Goal: Transaction & Acquisition: Download file/media

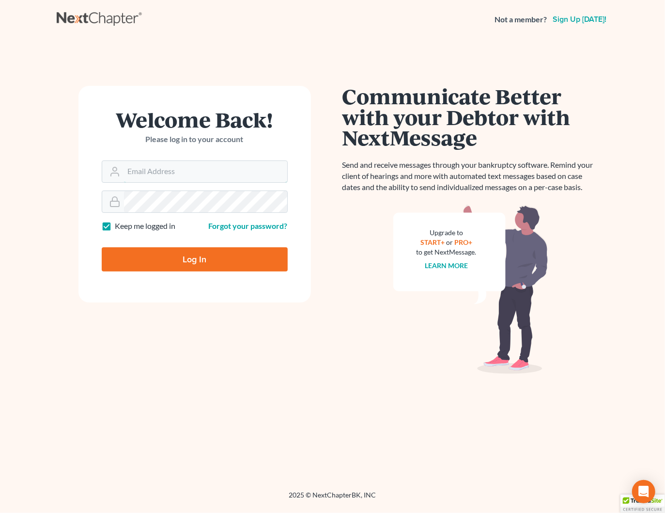
type input "[PERSON_NAME][EMAIL_ADDRESS][DOMAIN_NAME]"
click at [225, 256] on input "Log In" at bounding box center [195, 259] width 186 height 24
type input "Thinking..."
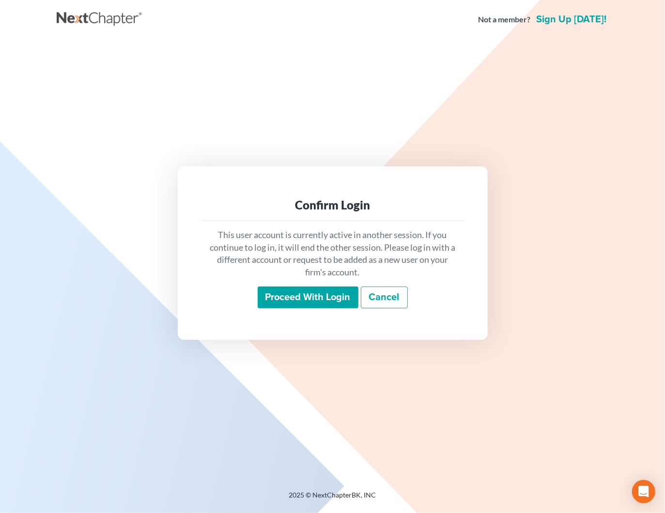
click at [314, 299] on input "Proceed with login" at bounding box center [308, 297] width 101 height 22
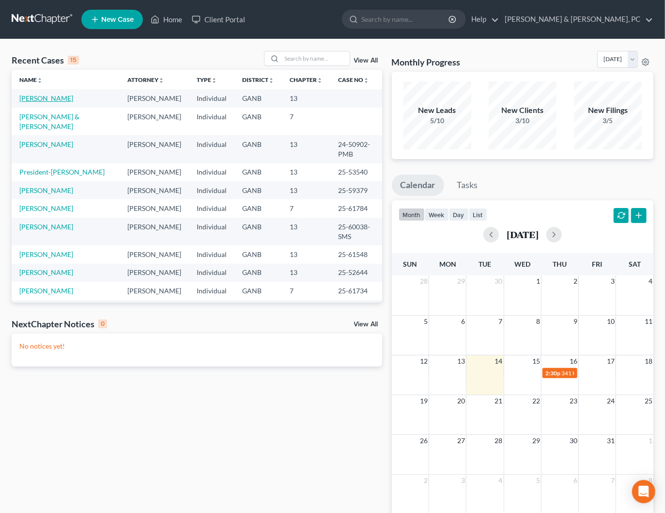
click at [57, 97] on link "Nesbitt, Phoebe" at bounding box center [46, 98] width 54 height 8
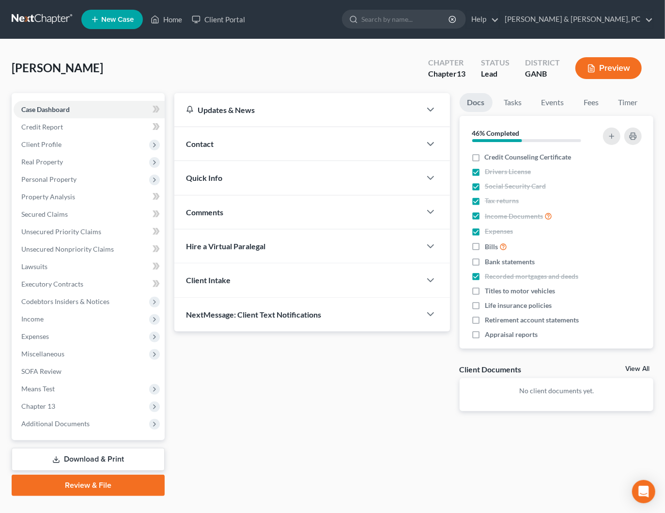
click at [98, 451] on link "Download & Print" at bounding box center [88, 459] width 153 height 23
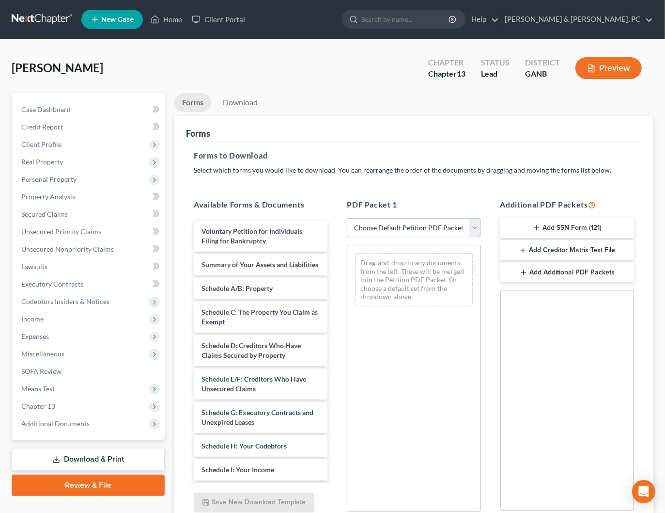
click at [391, 223] on select "Choose Default Petition PDF Packet Complete Bankruptcy Petition (all forms and …" at bounding box center [414, 227] width 134 height 19
select select "0"
click at [347, 218] on select "Choose Default Petition PDF Packet Complete Bankruptcy Petition (all forms and …" at bounding box center [414, 227] width 134 height 19
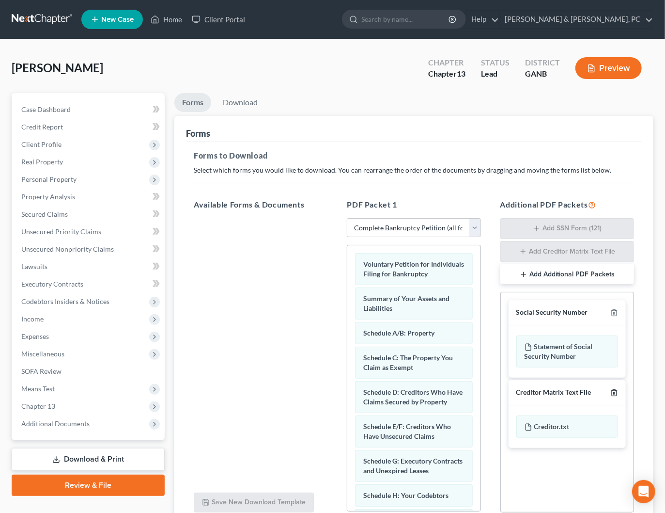
click at [615, 392] on icon "button" at bounding box center [615, 393] width 8 height 8
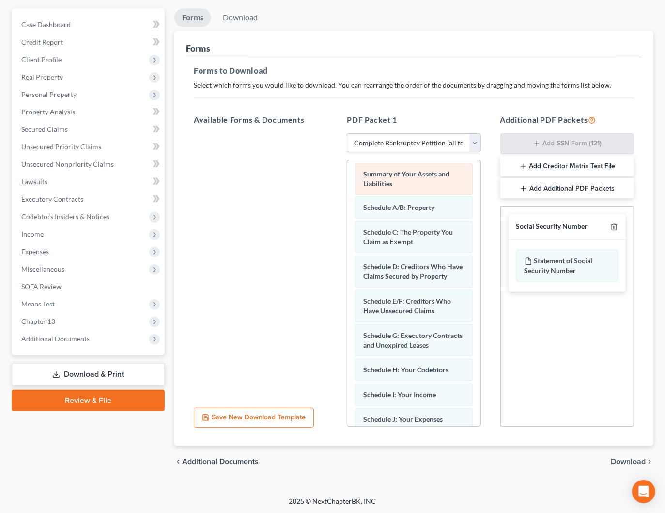
scroll to position [7, 0]
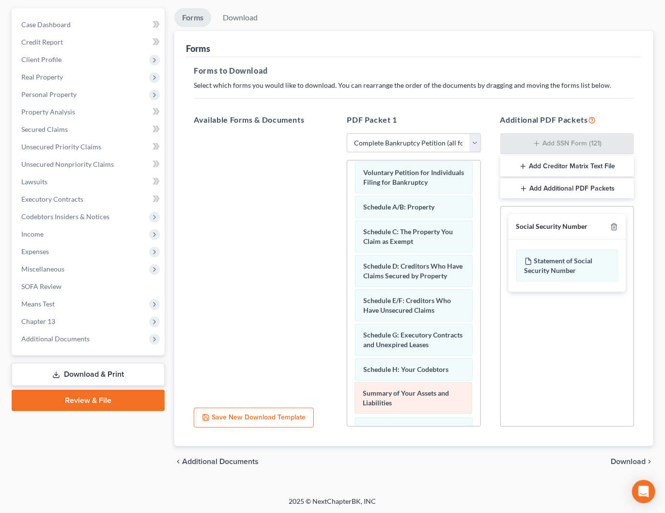
drag, startPoint x: 398, startPoint y: 178, endPoint x: 398, endPoint y: 400, distance: 221.9
click at [398, 400] on div "Summary of Your Assets and Liabilities Voluntary Petition for Individuals Filin…" at bounding box center [413, 461] width 133 height 614
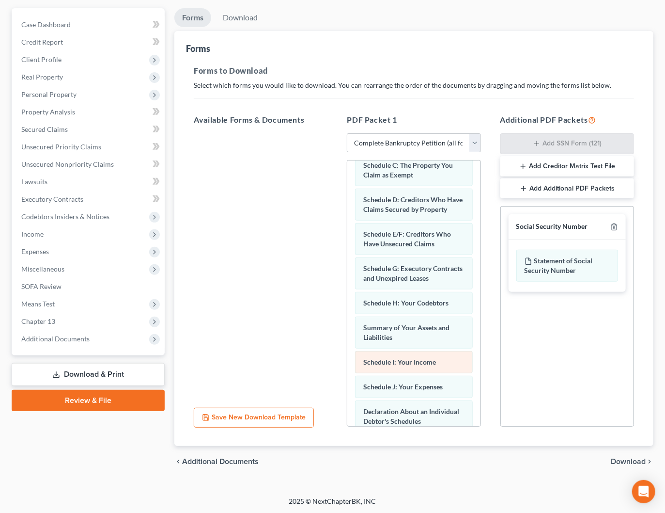
scroll to position [84, 0]
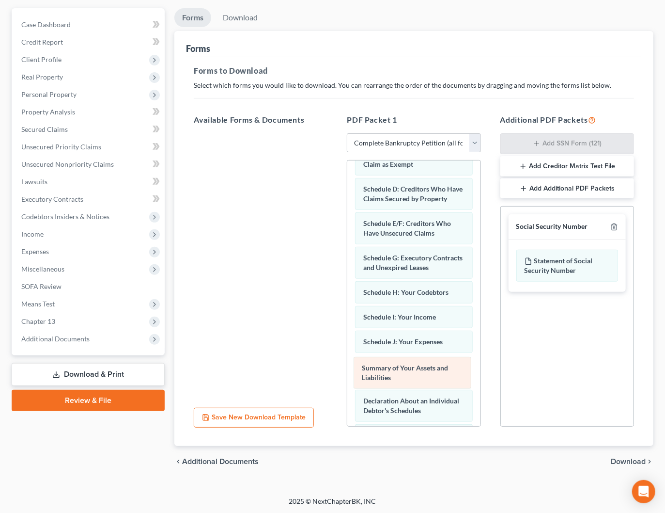
drag, startPoint x: 393, startPoint y: 316, endPoint x: 391, endPoint y: 372, distance: 55.3
click at [391, 372] on div "Summary of Your Assets and Liabilities Voluntary Petition for Individuals Filin…" at bounding box center [413, 384] width 133 height 614
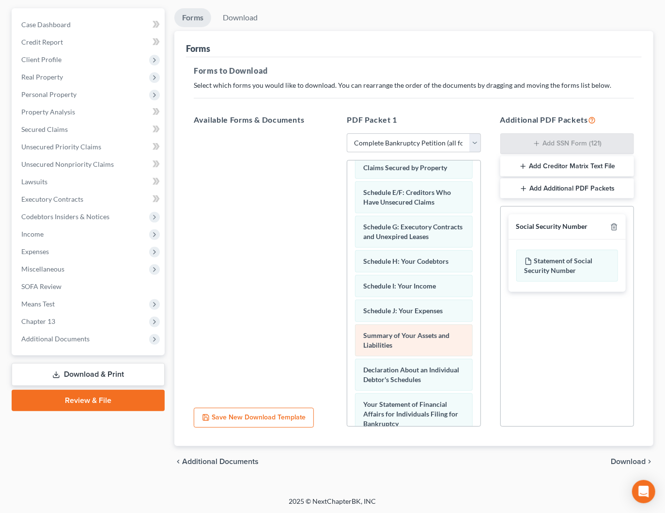
scroll to position [124, 0]
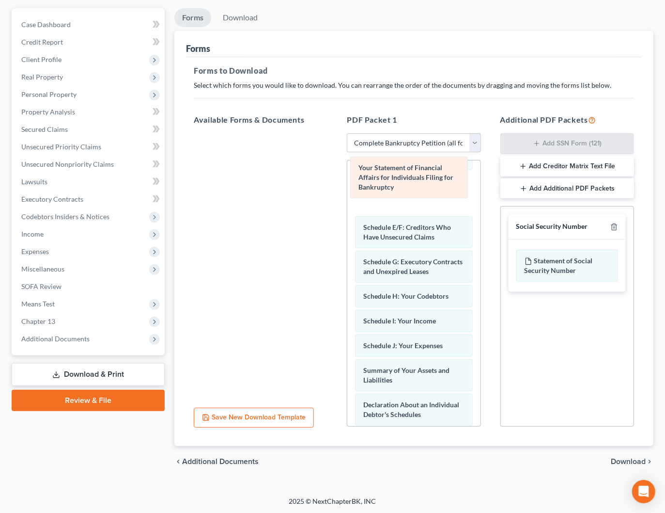
drag, startPoint x: 394, startPoint y: 396, endPoint x: 392, endPoint y: 181, distance: 214.7
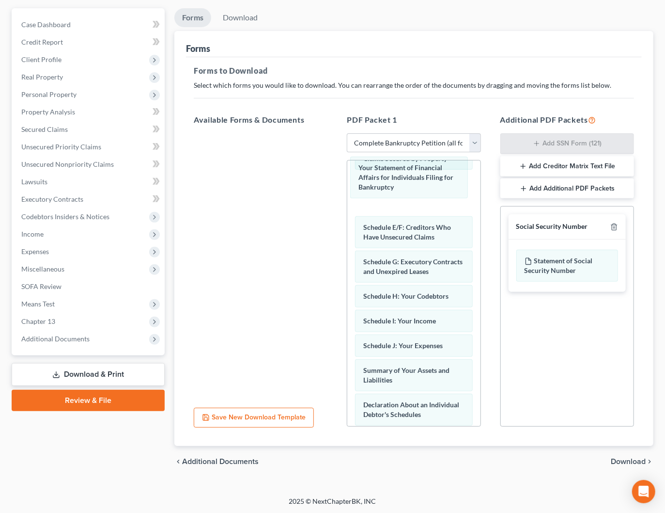
click at [390, 176] on div "Your Statement of Financial Affairs for Individuals Filing for Bankruptcy Volun…" at bounding box center [413, 343] width 133 height 614
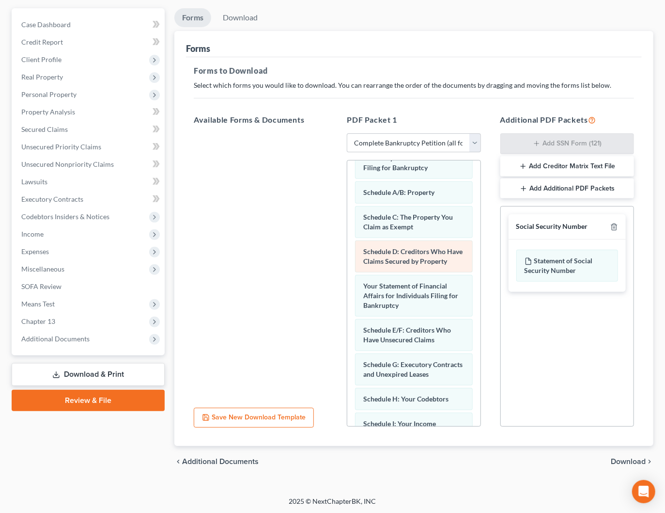
scroll to position [0, 0]
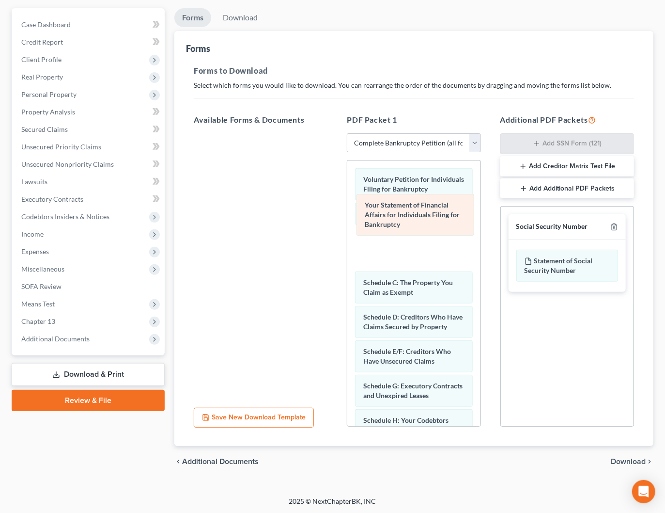
drag, startPoint x: 403, startPoint y: 312, endPoint x: 404, endPoint y: 213, distance: 99.3
click at [404, 213] on div "Your Statement of Financial Affairs for Individuals Filing for Bankruptcy Volun…" at bounding box center [413, 467] width 133 height 614
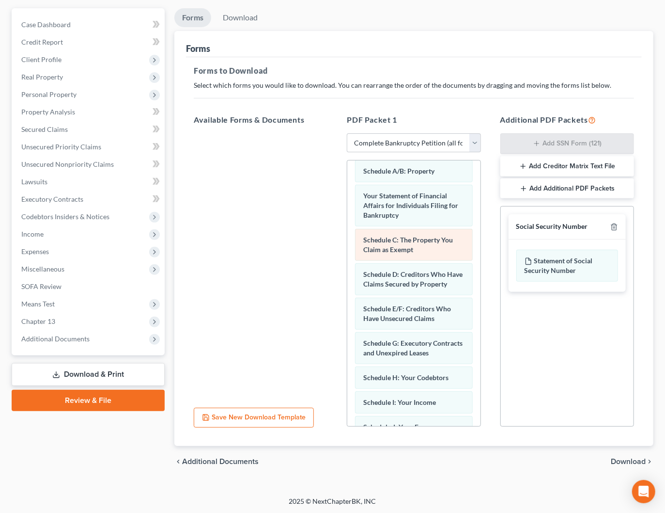
scroll to position [20, 0]
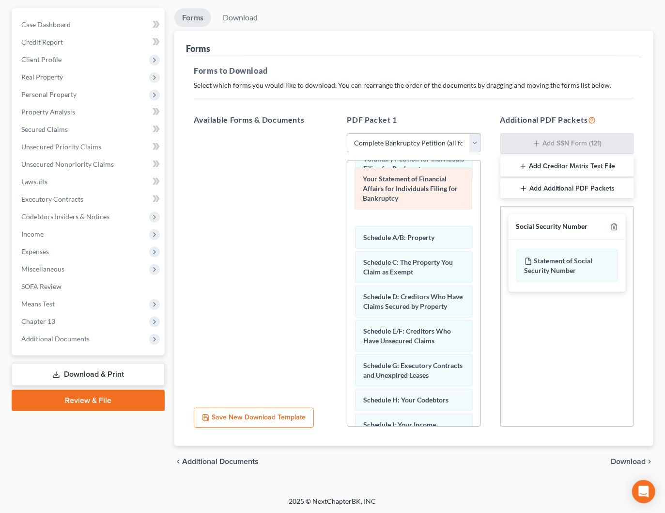
drag, startPoint x: 395, startPoint y: 223, endPoint x: 395, endPoint y: 187, distance: 36.8
click at [395, 187] on div "Your Statement of Financial Affairs for Individuals Filing for Bankruptcy Volun…" at bounding box center [413, 447] width 133 height 614
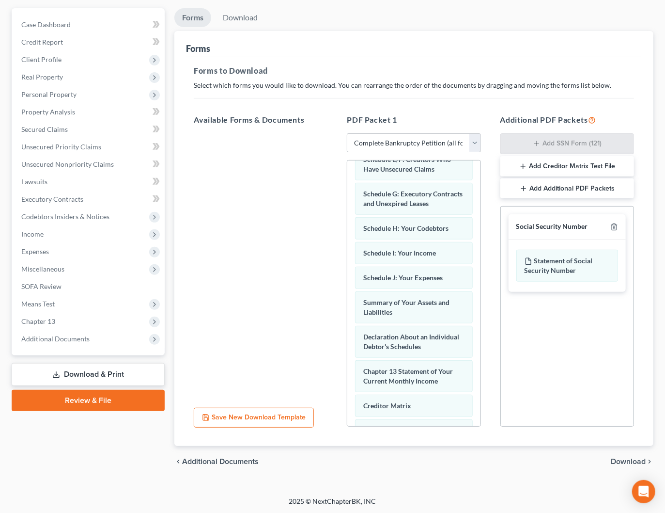
scroll to position [341, 0]
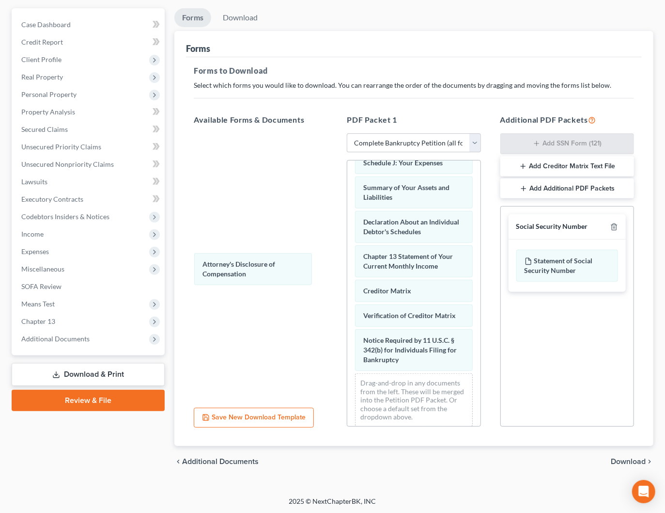
drag, startPoint x: 407, startPoint y: 351, endPoint x: 268, endPoint y: 287, distance: 152.8
click at [347, 267] on div "Attorney's Disclosure of Compensation Voluntary Petition for Individuals Filing…" at bounding box center [413, 144] width 133 height 581
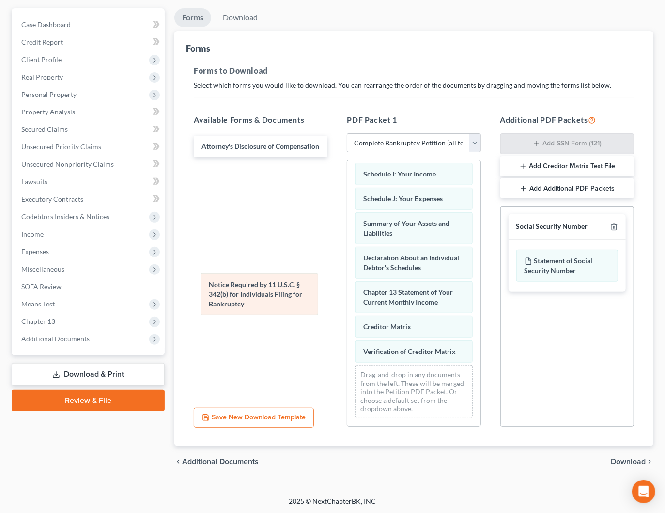
scroll to position [263, 0]
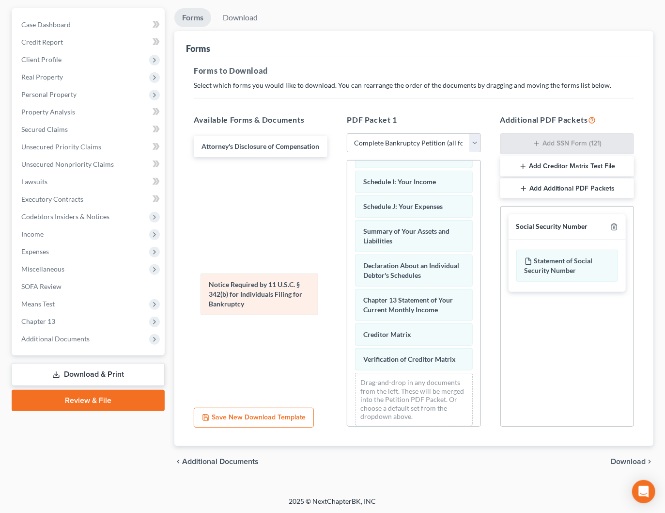
drag, startPoint x: 388, startPoint y: 341, endPoint x: 317, endPoint y: 378, distance: 80.0
click at [347, 293] on div "Notice Required by 11 U.S.C. § 342(b) for Individuals Filing for Bankruptcy Vol…" at bounding box center [413, 165] width 133 height 536
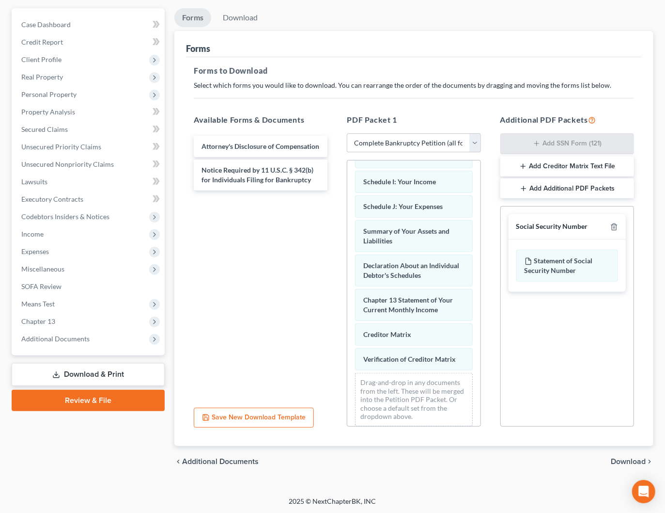
click at [623, 457] on span "Download" at bounding box center [628, 461] width 35 height 8
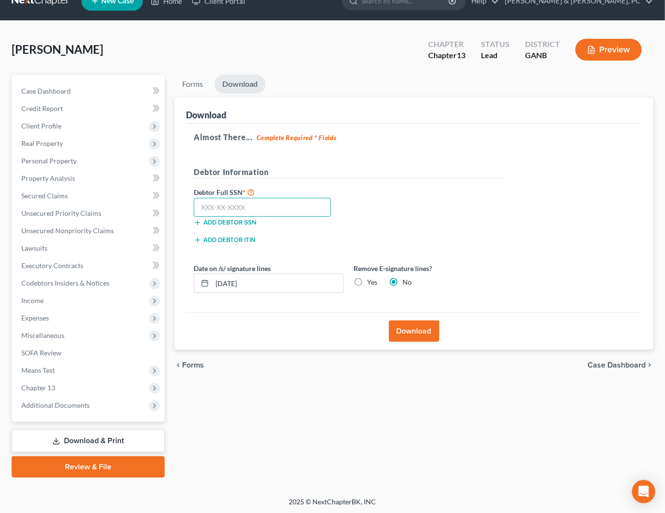
click at [266, 206] on input "text" at bounding box center [262, 207] width 137 height 19
type input "255-15-1142"
click at [407, 328] on button "Download" at bounding box center [414, 330] width 50 height 21
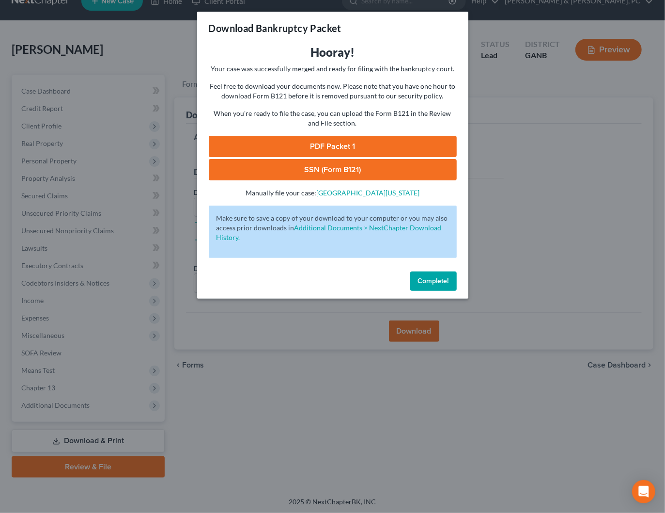
click at [329, 167] on link "SSN (Form B121)" at bounding box center [333, 169] width 248 height 21
click at [336, 143] on link "PDF Packet 1" at bounding box center [333, 146] width 248 height 21
click at [434, 280] on span "Complete!" at bounding box center [433, 281] width 31 height 8
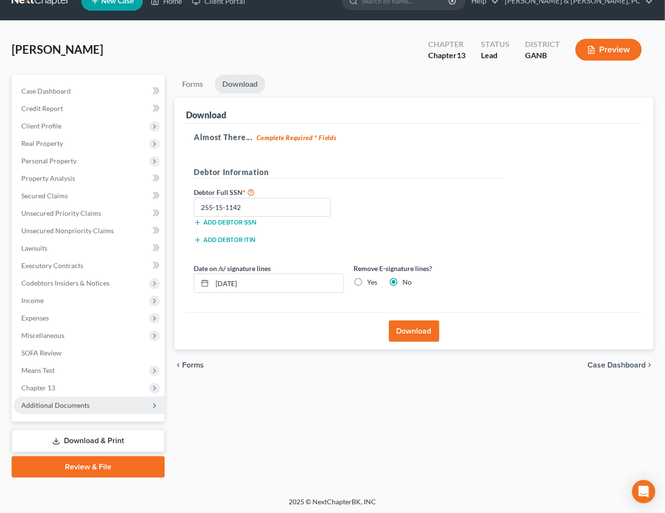
click at [83, 403] on span "Additional Documents" at bounding box center [55, 405] width 68 height 8
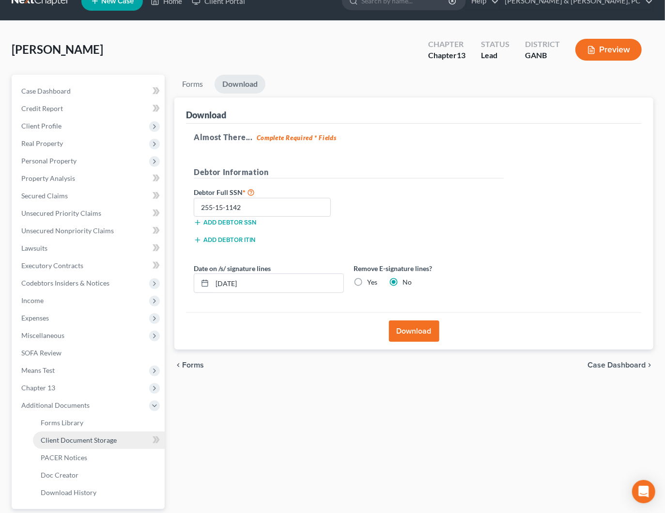
click at [87, 443] on link "Client Document Storage" at bounding box center [99, 439] width 132 height 17
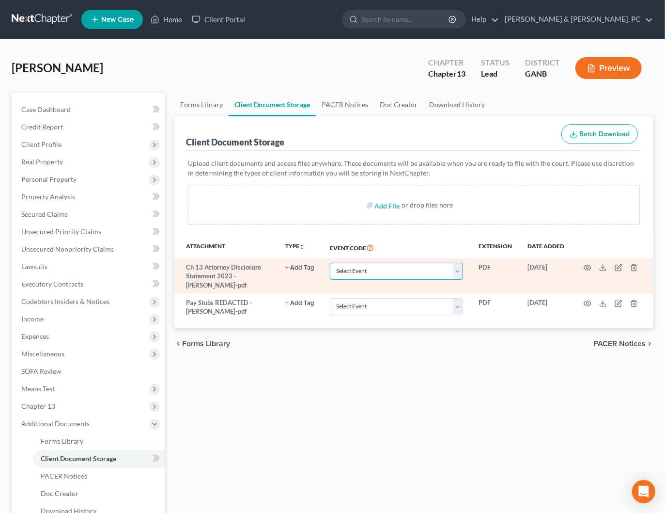
click at [434, 271] on select "Select Event 01 - Chapter 13 Plan - Initial Plan 02-Application to Pay Filing F…" at bounding box center [396, 271] width 133 height 17
select select "12"
click at [331, 263] on select "Select Event 01 - Chapter 13 Plan - Initial Plan 02-Application to Pay Filing F…" at bounding box center [396, 271] width 133 height 17
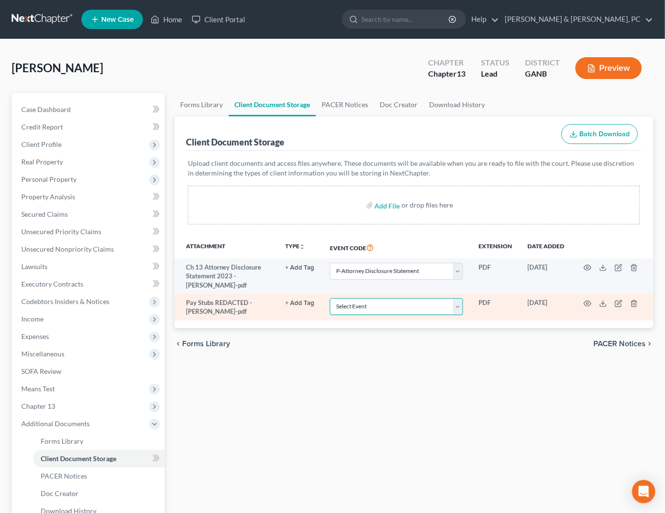
click at [374, 303] on select "Select Event 01 - Chapter 13 Plan - Initial Plan 02-Application to Pay Filing F…" at bounding box center [396, 306] width 133 height 17
select select "35"
click at [331, 298] on select "Select Event 01 - Chapter 13 Plan - Initial Plan 02-Application to Pay Filing F…" at bounding box center [396, 306] width 133 height 17
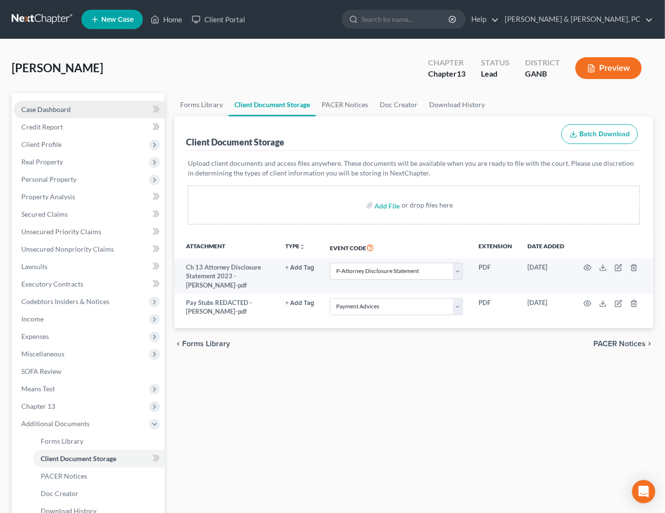
click at [70, 106] on link "Case Dashboard" at bounding box center [89, 109] width 151 height 17
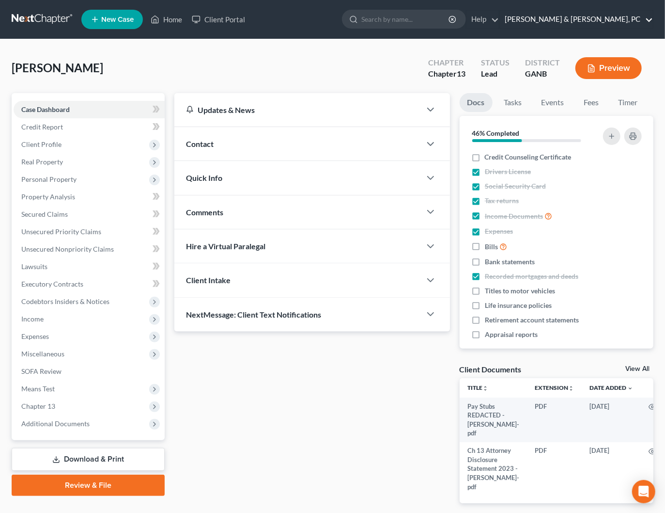
click at [645, 20] on link "Blevins & Hong, PC" at bounding box center [576, 19] width 153 height 17
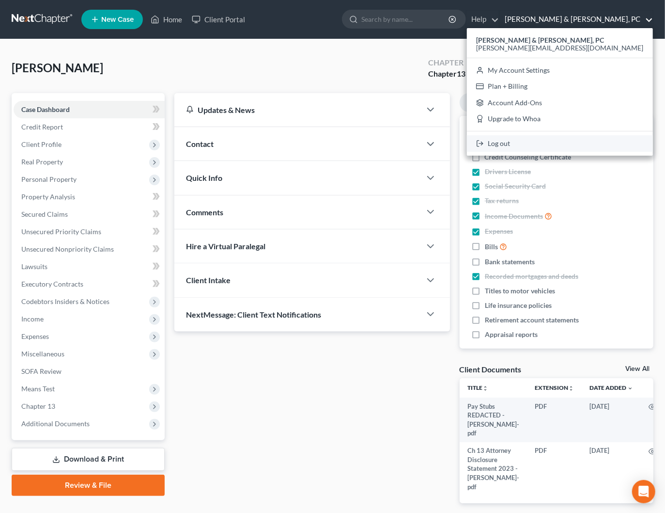
click at [601, 141] on link "Log out" at bounding box center [560, 143] width 186 height 16
